Goal: Transaction & Acquisition: Purchase product/service

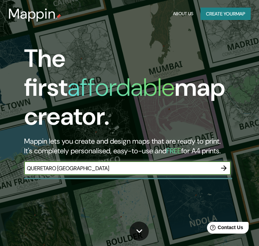
type input "QUERETARO MEXICO"
click at [223, 165] on icon "button" at bounding box center [224, 168] width 6 height 6
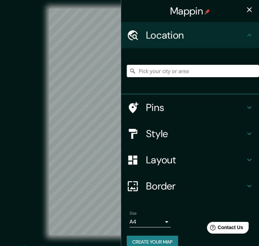
click at [192, 75] on input "Pick your city or area" at bounding box center [193, 71] width 132 height 12
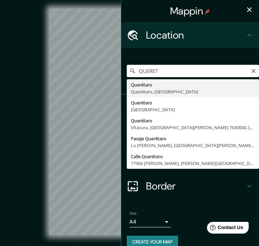
type input "Querétaro, Querétaro, México"
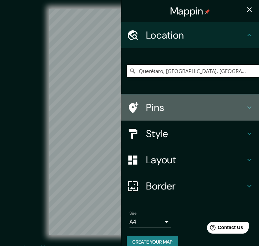
click at [168, 104] on h4 "Pins" at bounding box center [195, 107] width 99 height 12
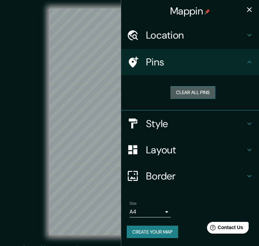
click at [190, 90] on button "Clear all pins" at bounding box center [192, 92] width 45 height 13
click at [173, 128] on h4 "Style" at bounding box center [195, 123] width 99 height 12
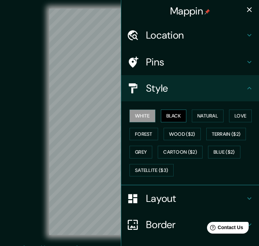
click at [172, 113] on button "Black" at bounding box center [174, 115] width 26 height 13
click at [147, 113] on button "White" at bounding box center [142, 115] width 26 height 13
click at [195, 111] on button "Natural" at bounding box center [208, 115] width 32 height 13
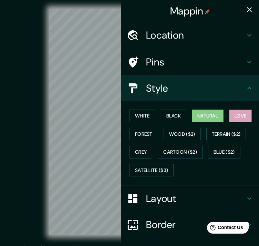
click at [236, 112] on button "Love" at bounding box center [240, 115] width 23 height 13
click at [210, 115] on button "Natural" at bounding box center [208, 115] width 32 height 13
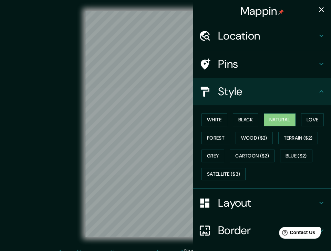
click at [264, 11] on icon "button" at bounding box center [321, 10] width 8 height 8
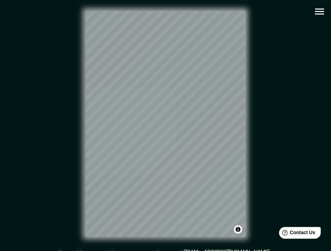
click at [264, 10] on icon "button" at bounding box center [319, 12] width 12 height 12
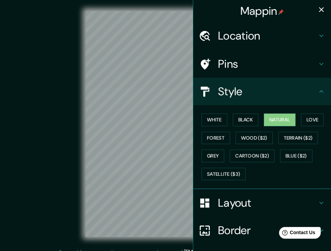
click at [230, 203] on h4 "Layout" at bounding box center [267, 203] width 99 height 14
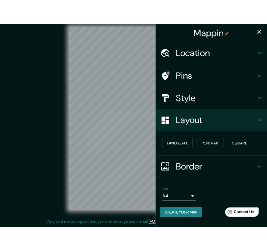
scroll to position [8, 0]
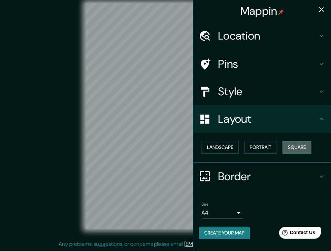
click at [264, 146] on button "Square" at bounding box center [296, 147] width 29 height 13
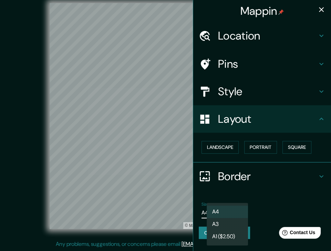
click at [220, 210] on body "Mappin Location Querétaro, Querétaro, México Pins Style Layout Landscape Portra…" at bounding box center [165, 117] width 331 height 251
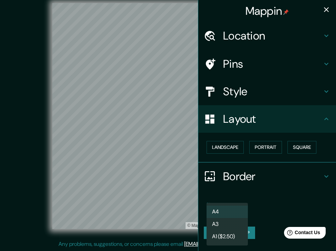
click at [264, 201] on div at bounding box center [168, 125] width 336 height 251
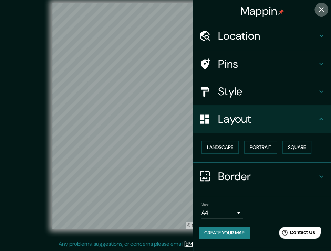
click at [264, 9] on icon "button" at bounding box center [321, 10] width 8 height 8
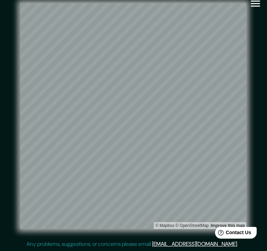
click at [253, 3] on icon "button" at bounding box center [255, 4] width 12 height 12
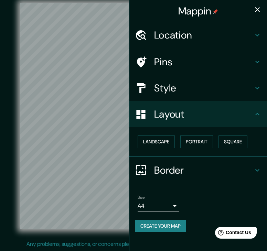
click at [162, 226] on button "Create your map" at bounding box center [160, 226] width 51 height 13
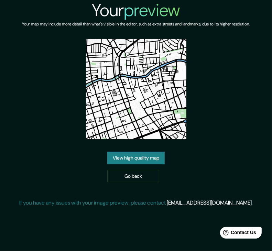
click at [131, 160] on link "View high quality map" at bounding box center [135, 158] width 57 height 13
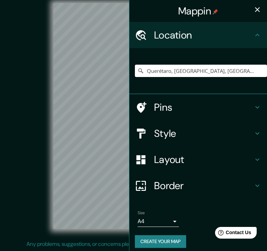
click at [212, 73] on input "Querétaro, Querétaro, México" at bounding box center [201, 71] width 132 height 12
click at [223, 72] on input "Querétaro, Querétaro, México" at bounding box center [201, 71] width 132 height 12
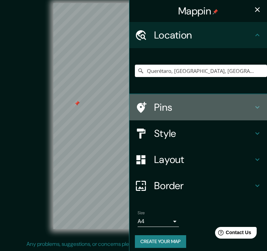
click at [154, 111] on h4 "Pins" at bounding box center [203, 107] width 99 height 12
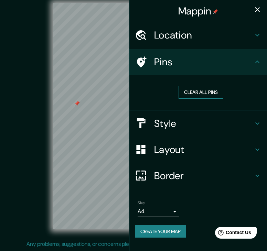
click at [186, 89] on button "Clear all pins" at bounding box center [201, 92] width 45 height 13
click at [204, 35] on h4 "Location" at bounding box center [203, 35] width 99 height 12
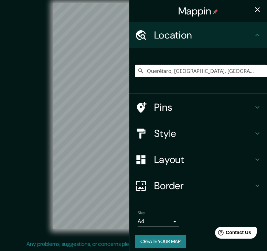
click at [216, 67] on input "Querétaro, Querétaro, México" at bounding box center [201, 71] width 132 height 12
click at [122, 67] on div "Mappin Location Querétaro, Querétaro, México Pins Style Layout Border Choose a …" at bounding box center [133, 121] width 267 height 259
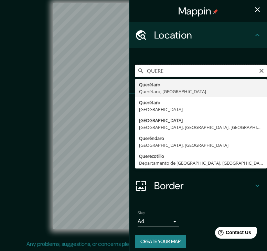
type input "Querétaro, Querétaro, México"
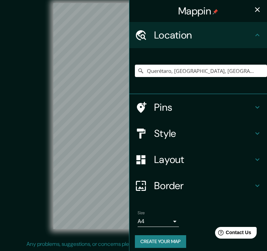
click at [182, 108] on h4 "Pins" at bounding box center [203, 107] width 99 height 12
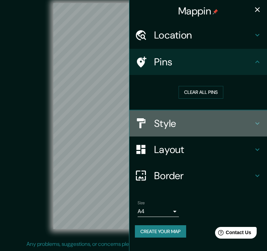
click at [177, 116] on div "Style" at bounding box center [198, 123] width 138 height 26
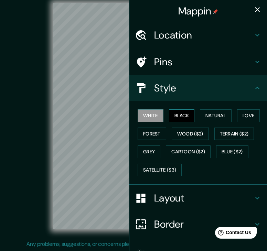
click at [178, 118] on button "Black" at bounding box center [182, 115] width 26 height 13
click at [156, 117] on button "White" at bounding box center [151, 115] width 26 height 13
click at [215, 117] on button "Natural" at bounding box center [216, 115] width 32 height 13
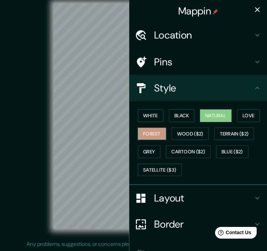
click at [150, 129] on button "Forest" at bounding box center [152, 134] width 29 height 13
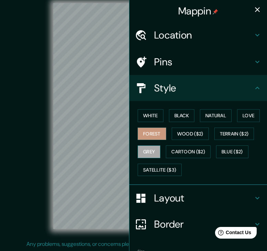
click at [148, 153] on button "Grey" at bounding box center [149, 152] width 23 height 13
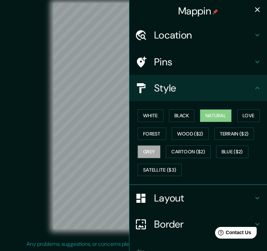
click at [209, 119] on button "Natural" at bounding box center [216, 115] width 32 height 13
click at [193, 120] on div "White Black Natural Love Forest Wood ($2) Terrain ($2) Grey Cartoon ($2) Blue (…" at bounding box center [201, 143] width 132 height 72
click at [182, 120] on button "Black" at bounding box center [182, 115] width 26 height 13
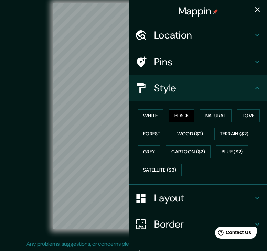
click at [163, 119] on div "White Black Natural Love Forest Wood ($2) Terrain ($2) Grey Cartoon ($2) Blue (…" at bounding box center [201, 143] width 132 height 72
click at [154, 118] on button "White" at bounding box center [151, 115] width 26 height 13
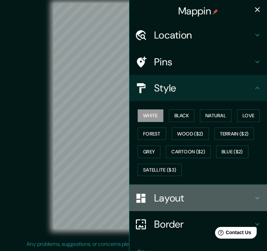
click at [187, 201] on h4 "Layout" at bounding box center [203, 198] width 99 height 12
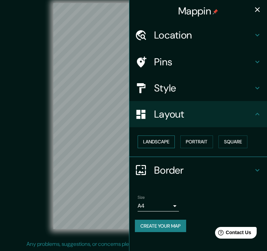
click at [153, 145] on button "Landscape" at bounding box center [156, 142] width 37 height 13
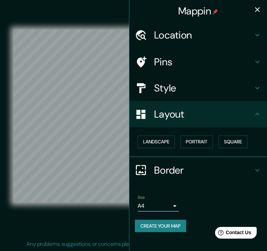
click at [261, 9] on icon "button" at bounding box center [257, 10] width 8 height 8
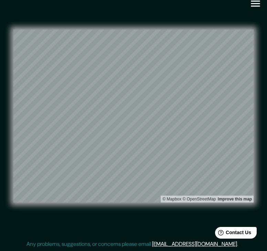
click at [255, 3] on icon "button" at bounding box center [255, 4] width 9 height 6
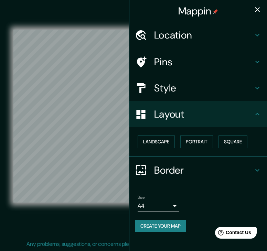
click at [167, 230] on button "Create your map" at bounding box center [160, 226] width 51 height 13
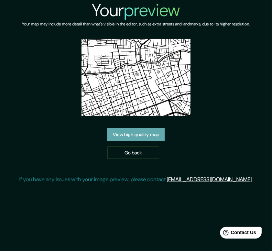
click at [161, 134] on link "View high quality map" at bounding box center [135, 134] width 57 height 13
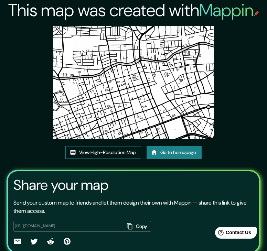
click at [120, 151] on link "View High-Resolution Map" at bounding box center [103, 152] width 76 height 13
